Goal: Book appointment/travel/reservation

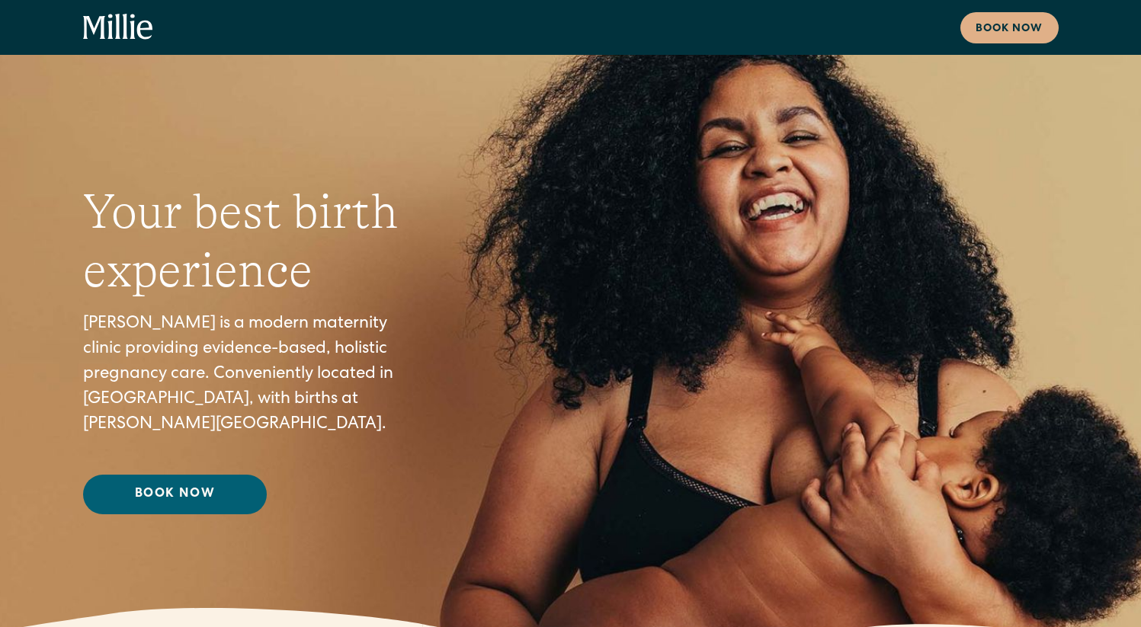
click at [230, 489] on link "Book Now" at bounding box center [175, 495] width 184 height 40
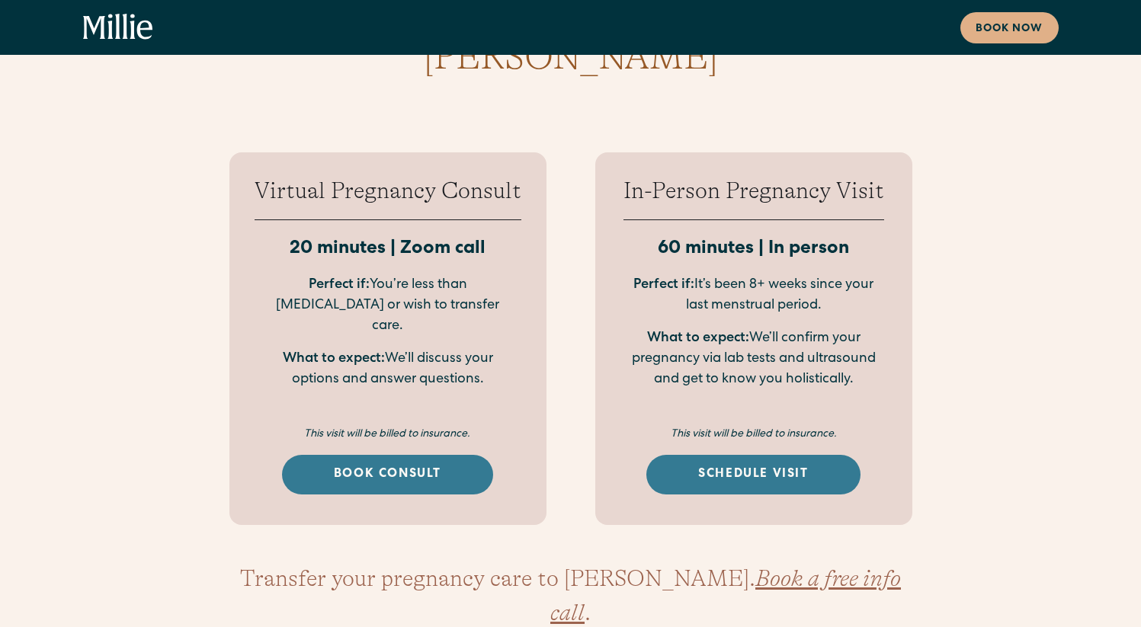
scroll to position [2171, 0]
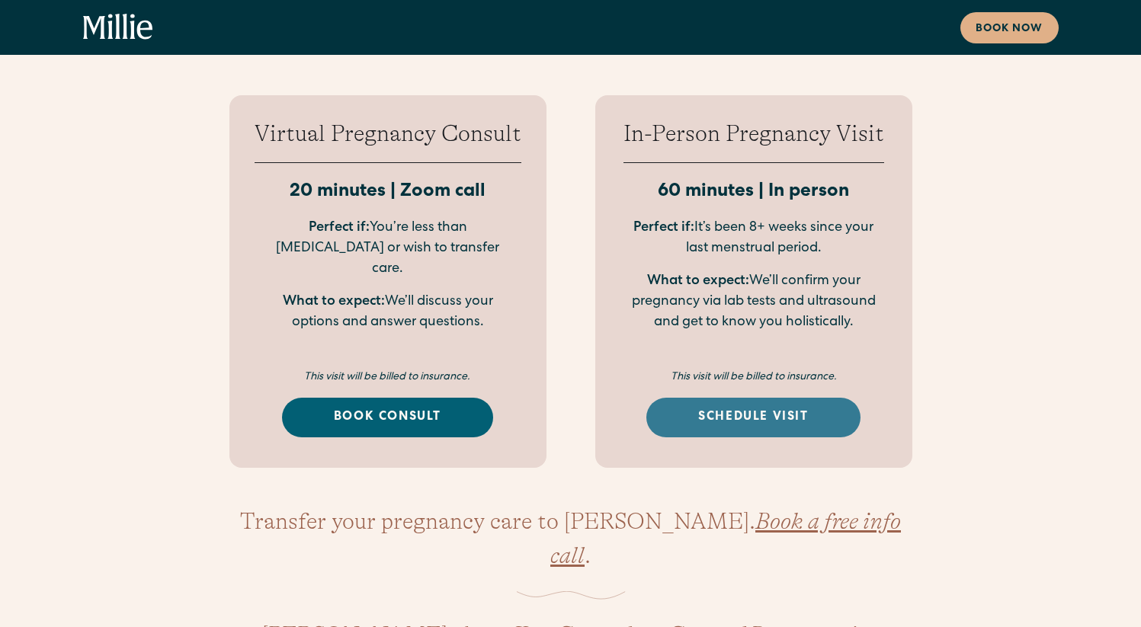
click at [431, 398] on link "Book Consult" at bounding box center [387, 418] width 211 height 40
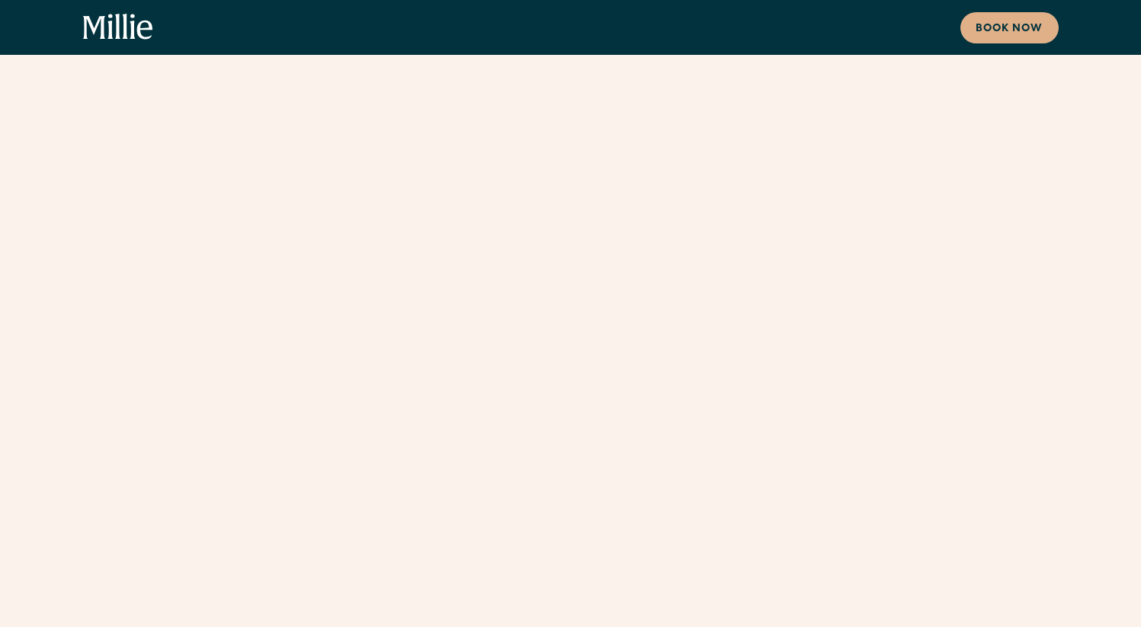
scroll to position [2171, 0]
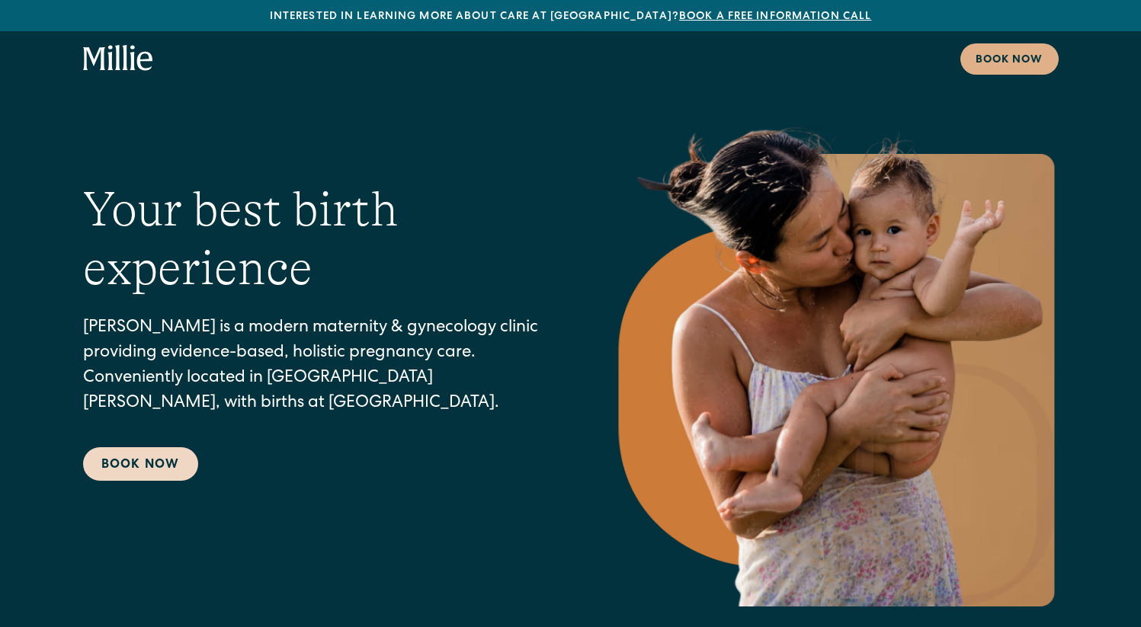
click at [148, 466] on link "Book Now" at bounding box center [140, 464] width 115 height 34
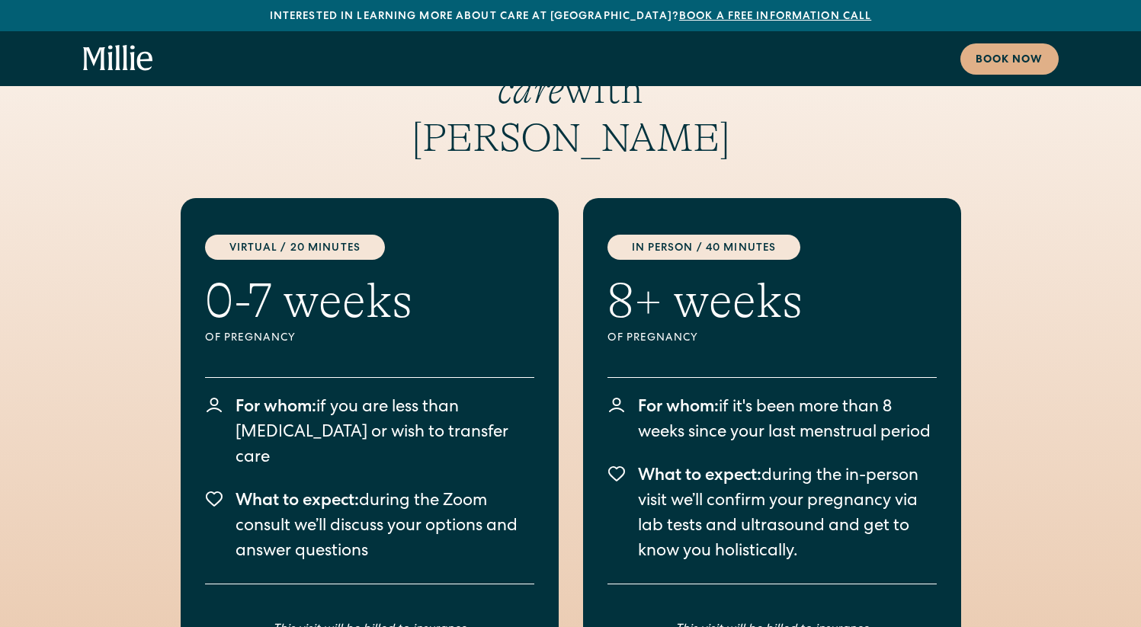
scroll to position [2766, 0]
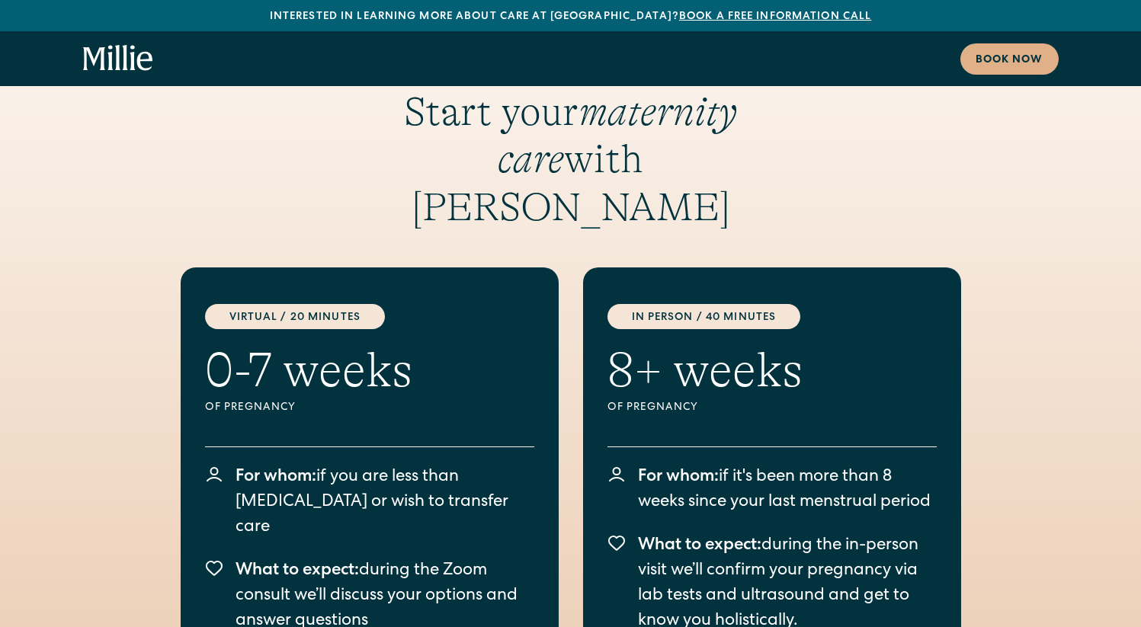
click at [1036, 267] on div "Virtual / 20 Minutes 0-7 weeks Of pregnancy For whom: if you are less than [MED…" at bounding box center [570, 529] width 975 height 524
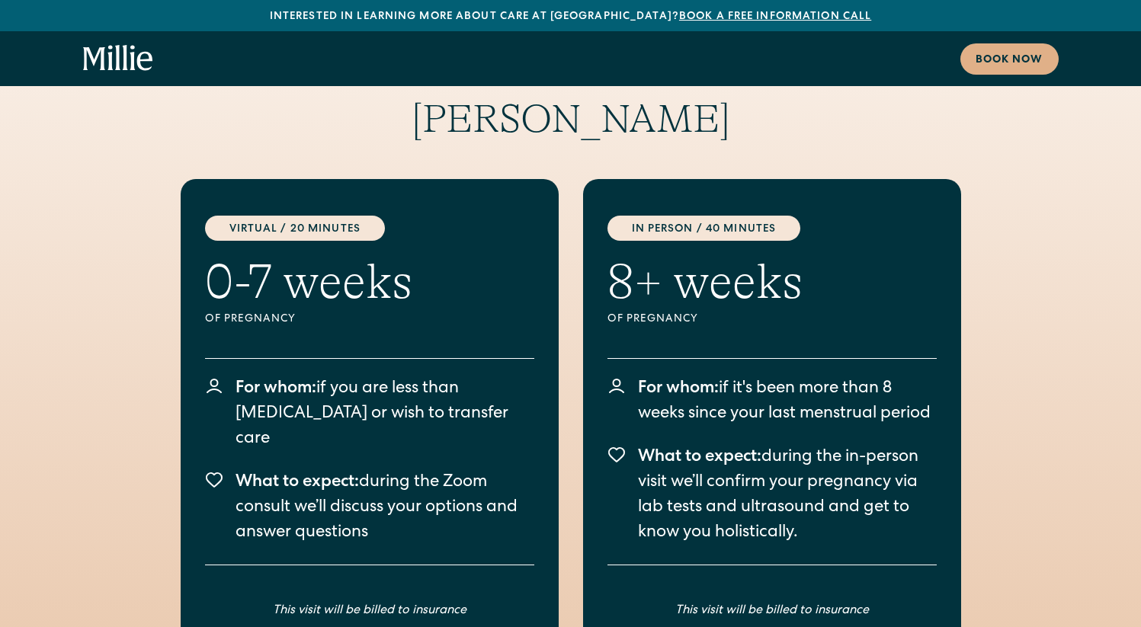
scroll to position [2861, 0]
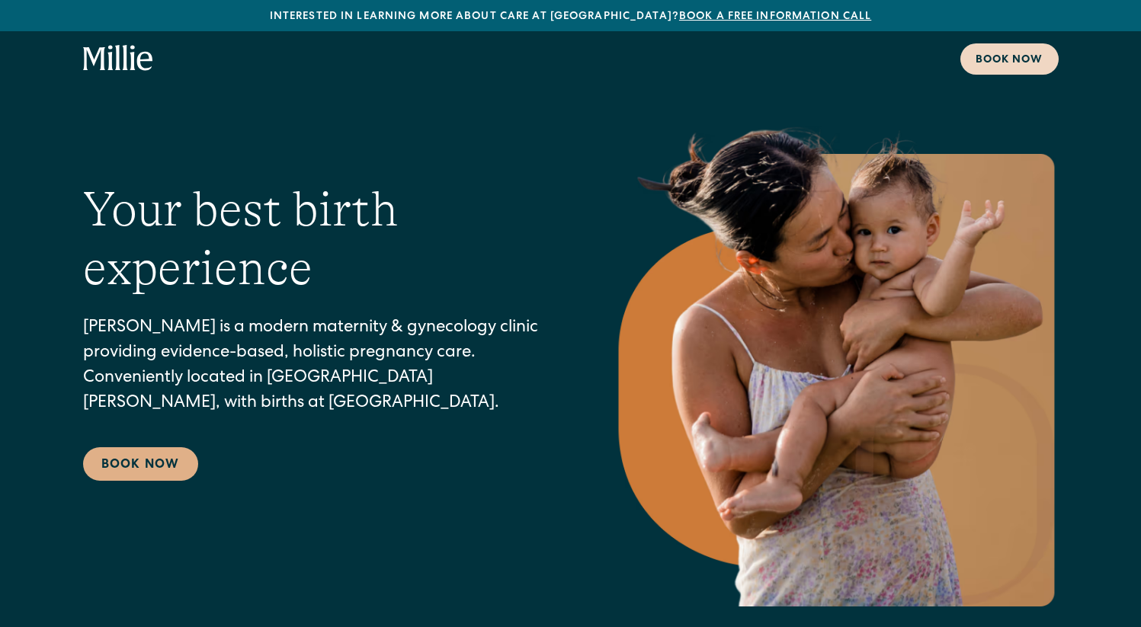
click at [1018, 56] on div "Book now" at bounding box center [1009, 61] width 68 height 16
